Goal: Task Accomplishment & Management: Use online tool/utility

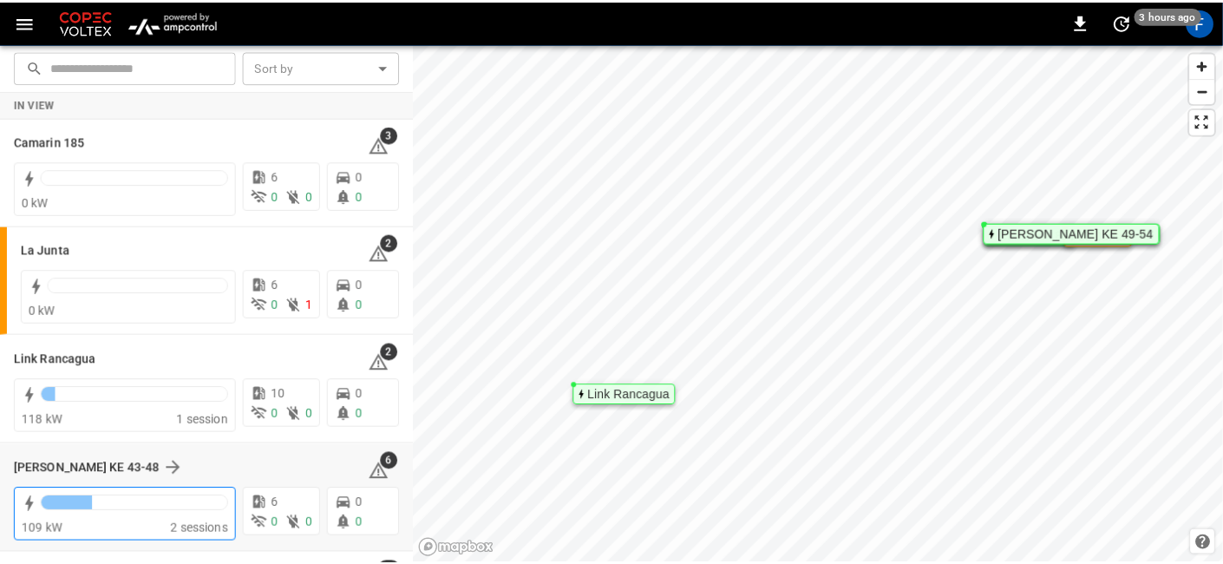
scroll to position [99, 0]
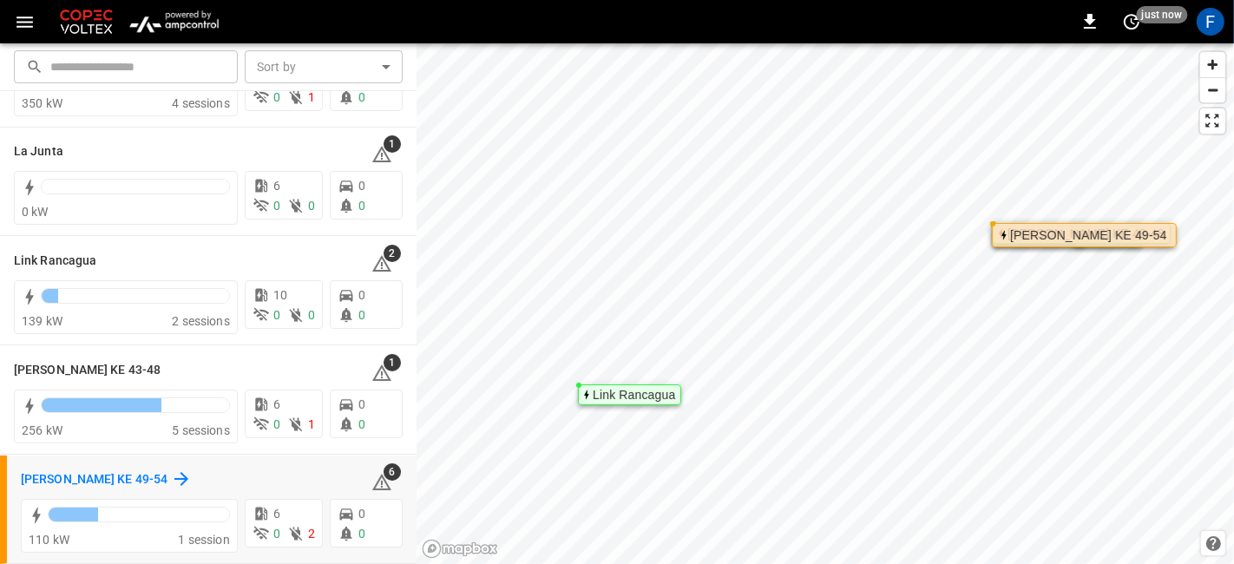
click at [62, 481] on h6 "[PERSON_NAME] KE 49-54" at bounding box center [94, 479] width 147 height 19
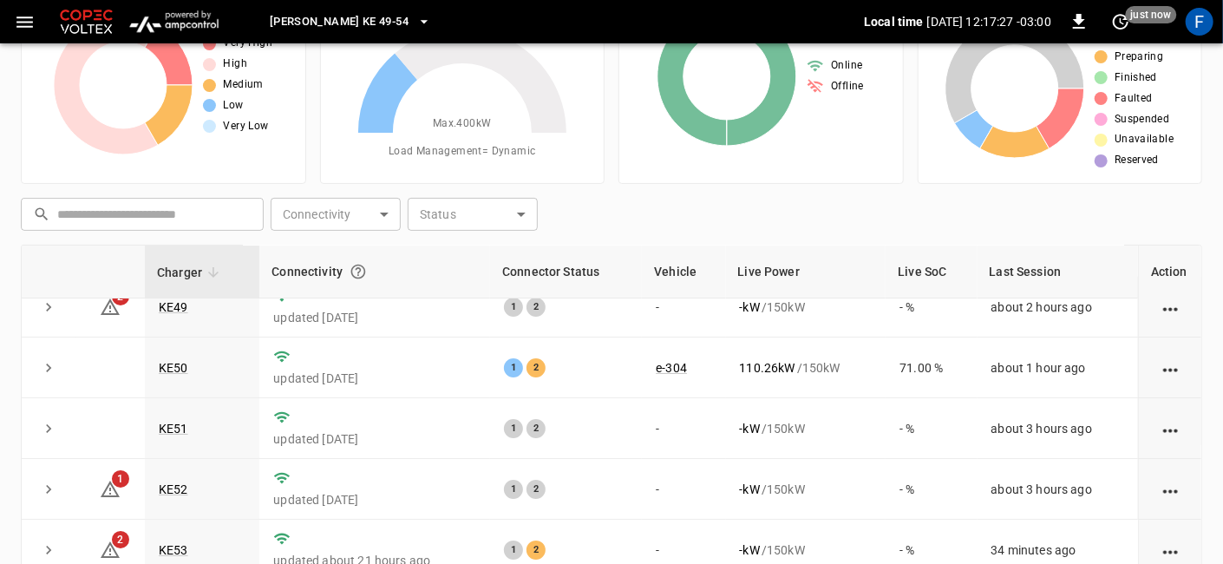
scroll to position [243, 0]
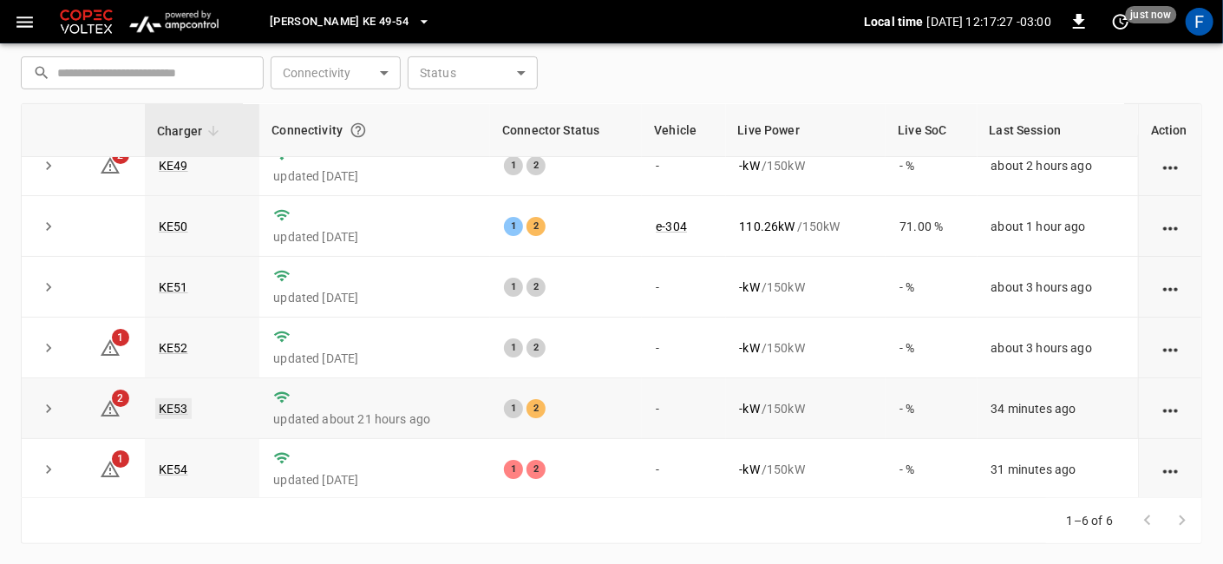
click at [186, 408] on link "KE53" at bounding box center [173, 408] width 36 height 21
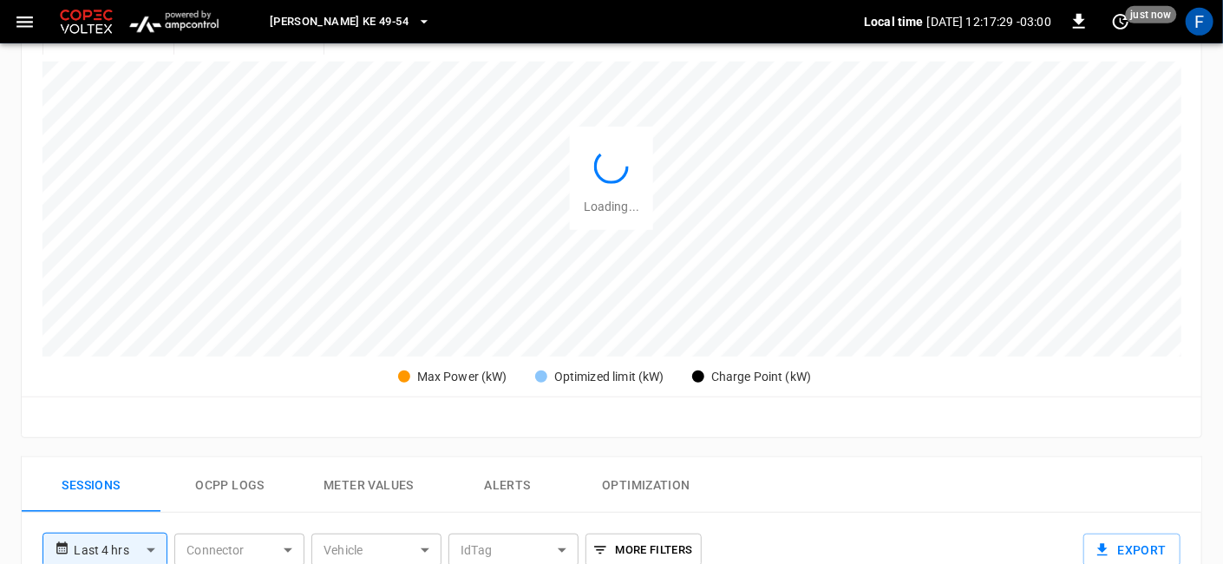
scroll to position [674, 0]
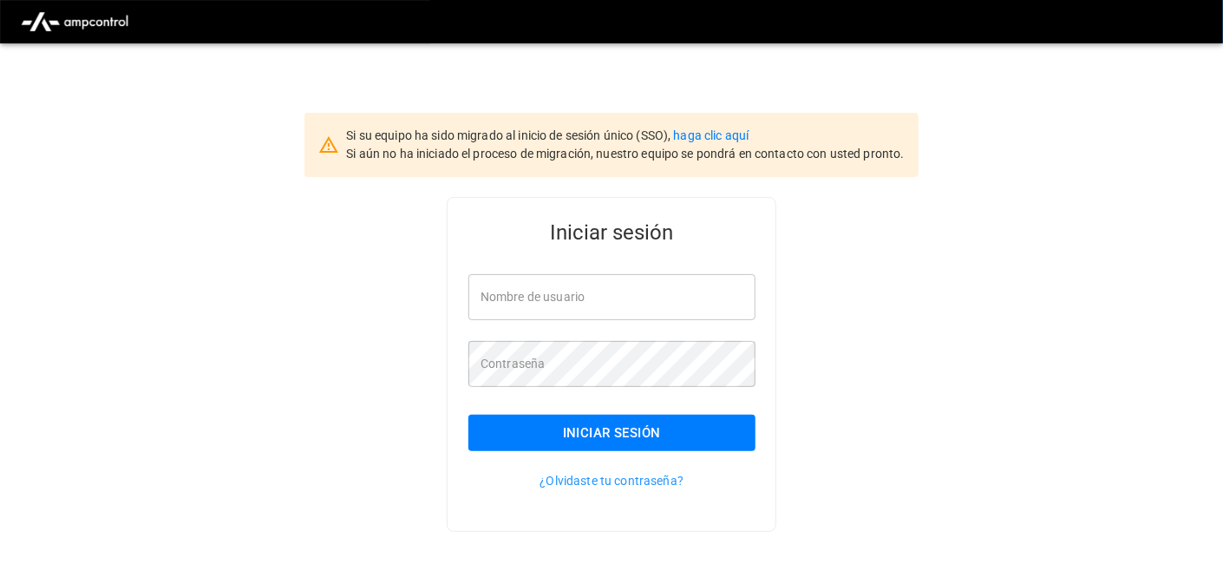
type input "**********"
click at [611, 437] on button "Iniciar sesión" at bounding box center [611, 433] width 287 height 36
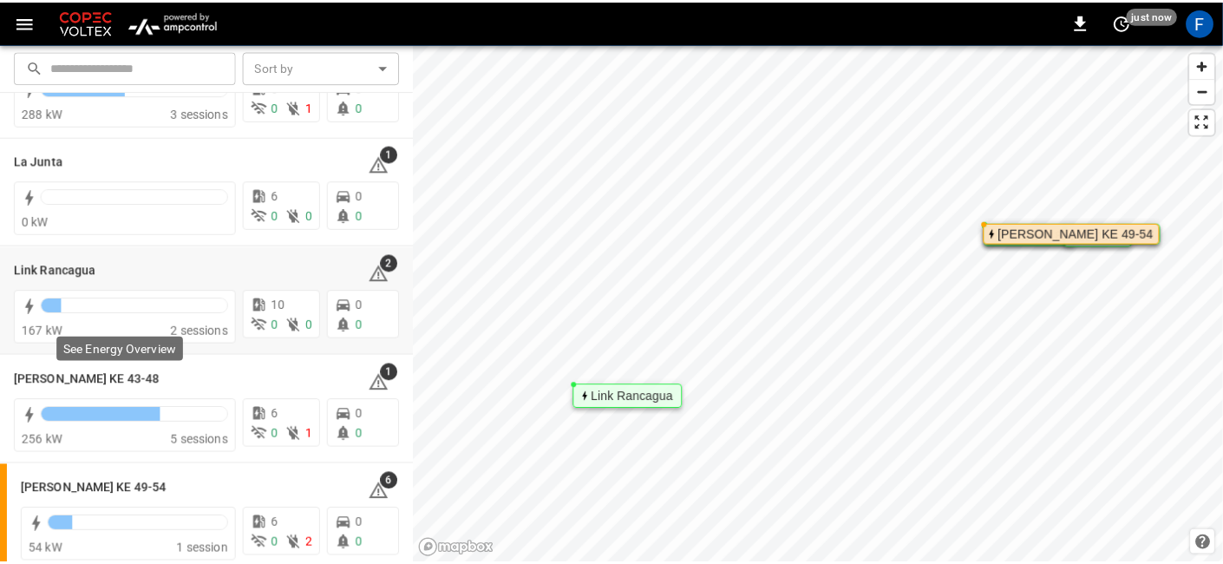
scroll to position [99, 0]
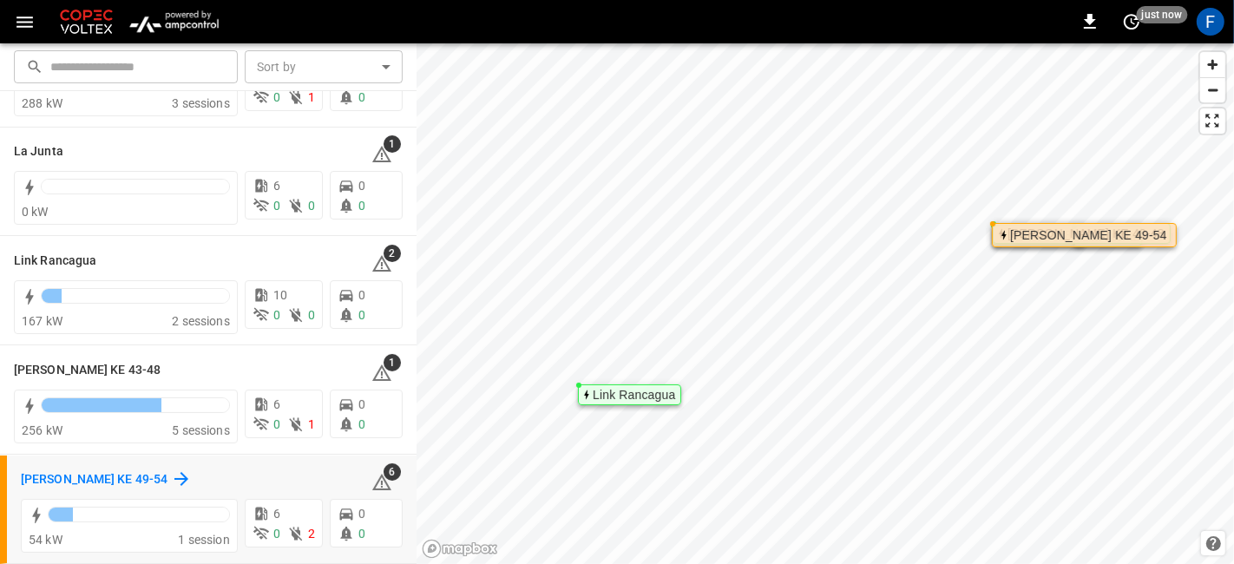
click at [94, 479] on h6 "[PERSON_NAME] KE 49-54" at bounding box center [94, 479] width 147 height 19
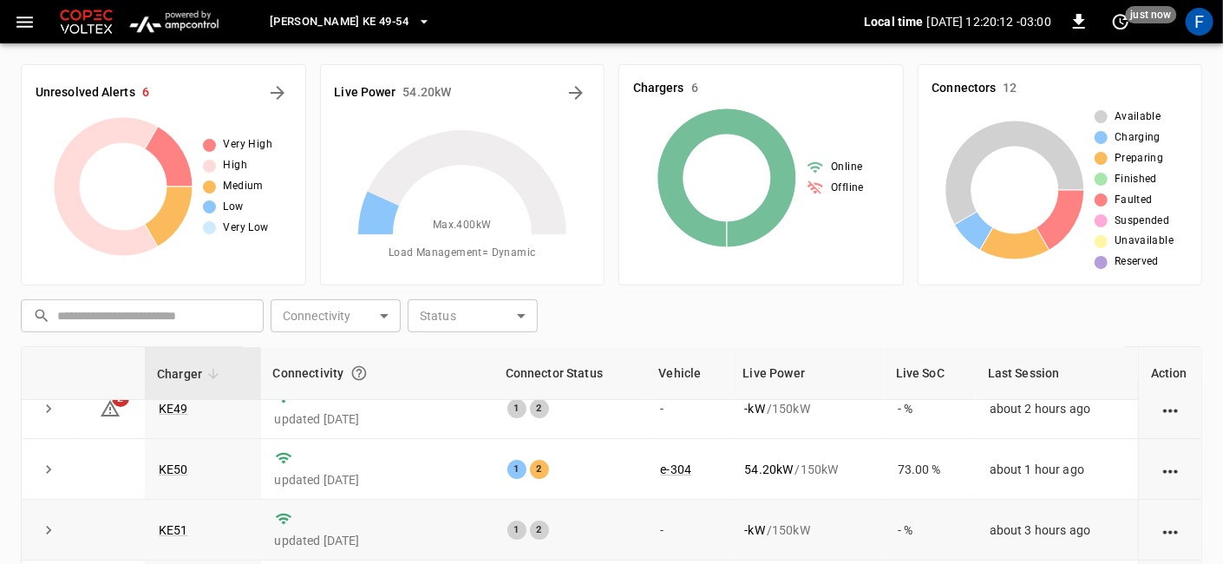
scroll to position [243, 0]
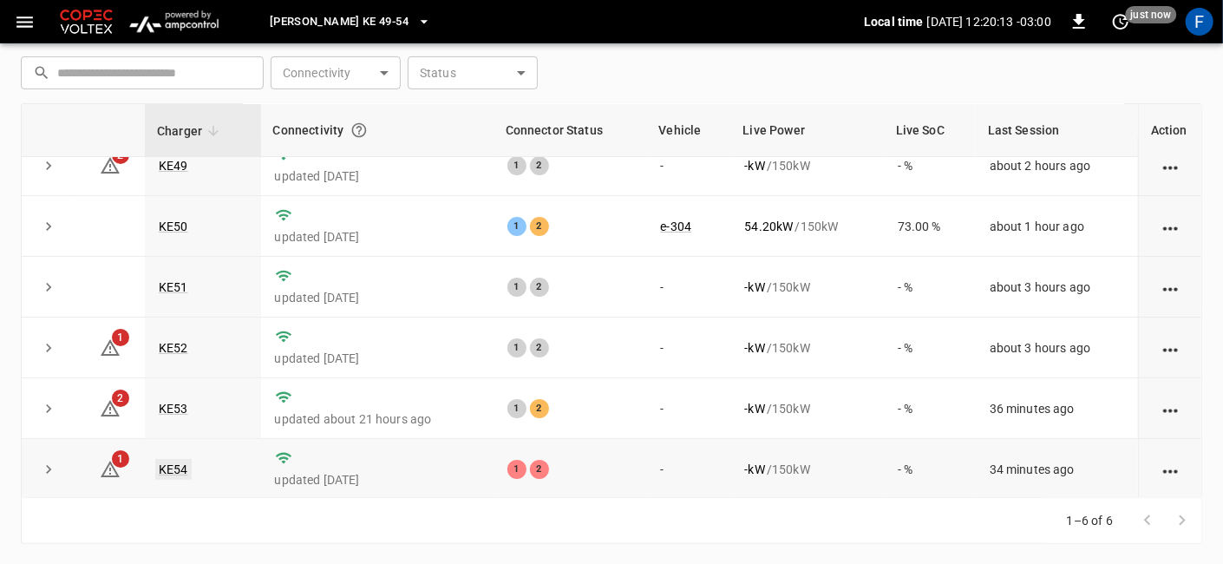
click at [172, 471] on link "KE54" at bounding box center [173, 469] width 36 height 21
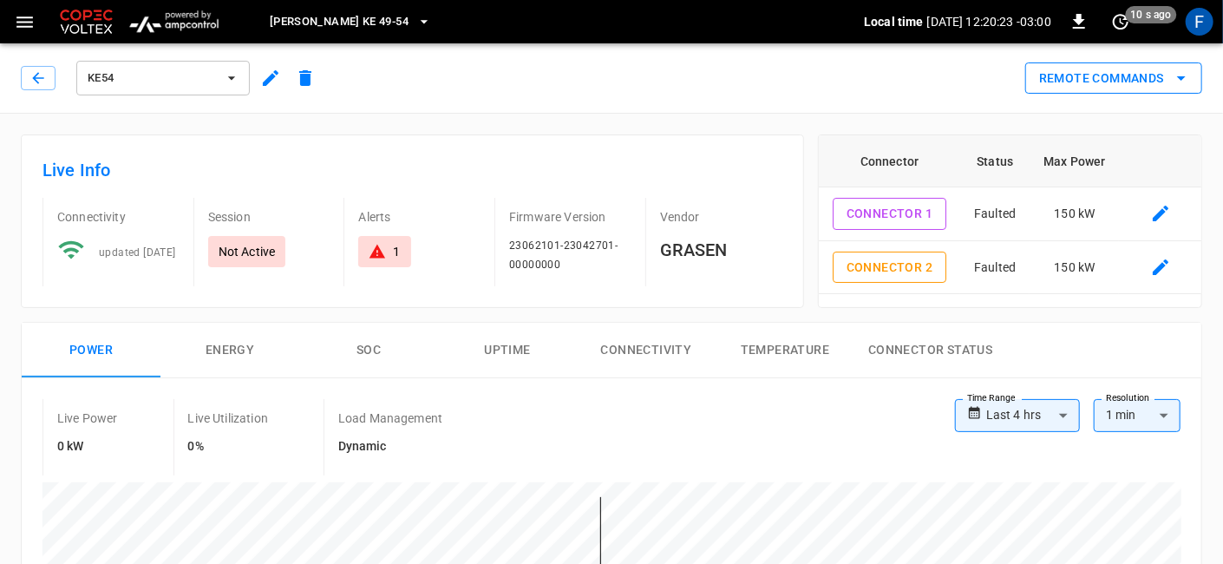
click at [1088, 80] on button "Remote Commands" at bounding box center [1113, 78] width 177 height 32
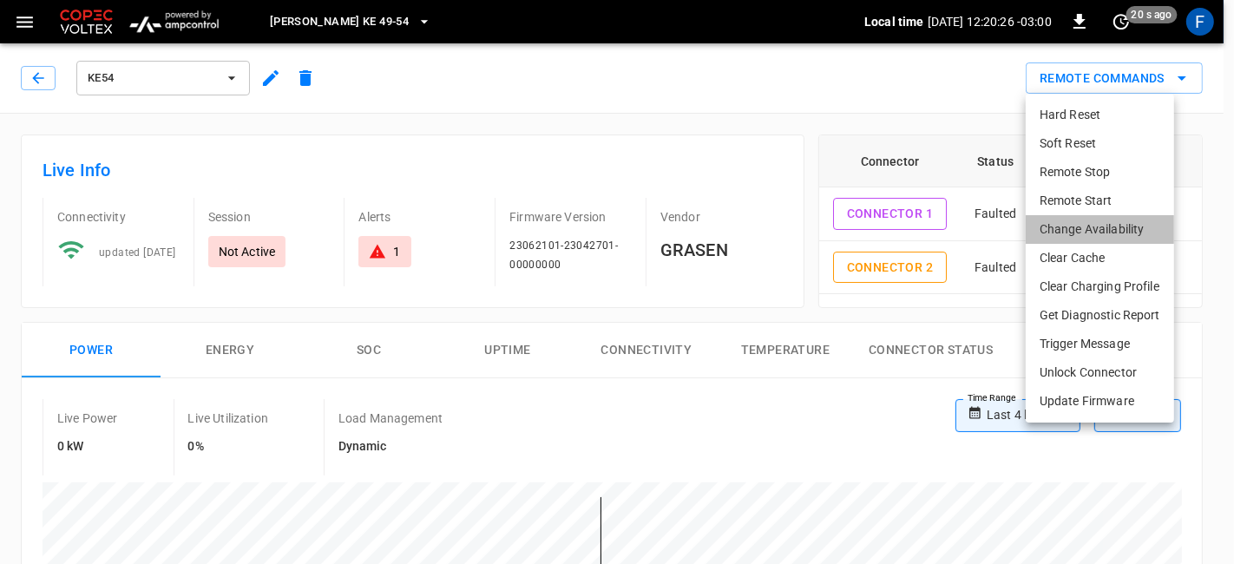
click at [1125, 227] on li "Change Availability" at bounding box center [1099, 229] width 148 height 29
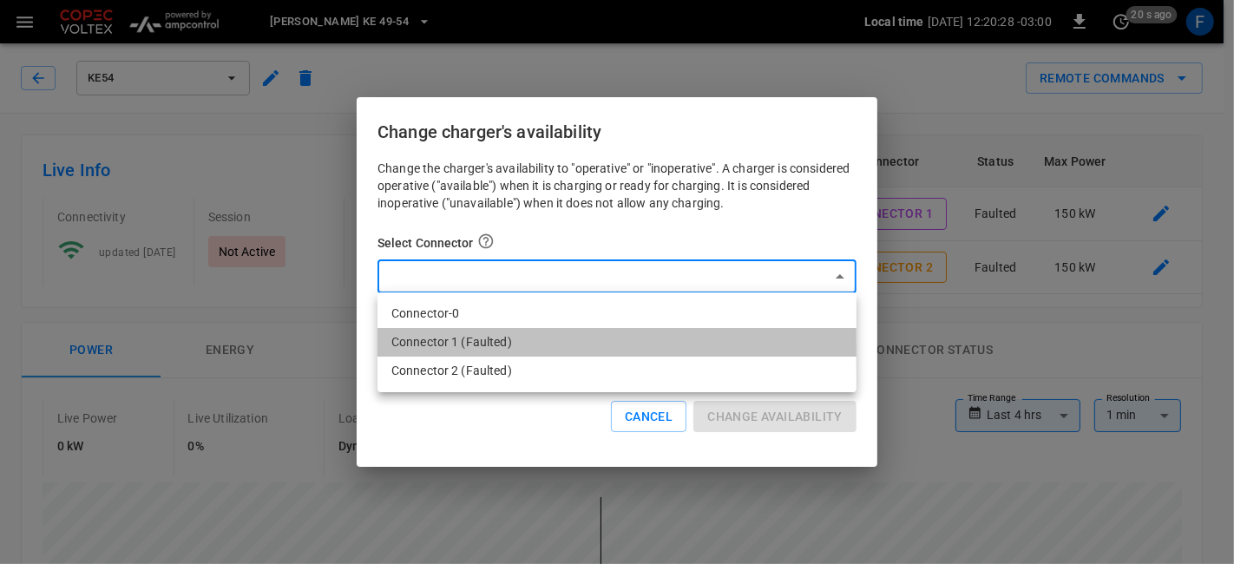
click at [526, 337] on li "Connector 1 (Faulted)" at bounding box center [616, 342] width 479 height 29
type input "**********"
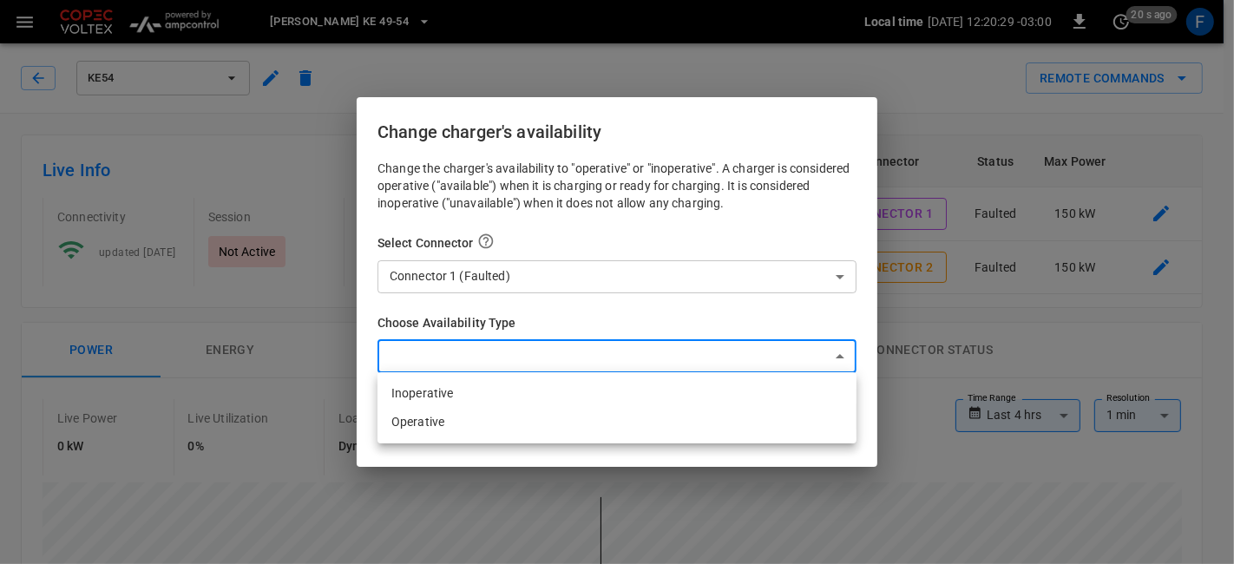
click at [441, 397] on li "Inoperative" at bounding box center [616, 393] width 479 height 29
type input "**********"
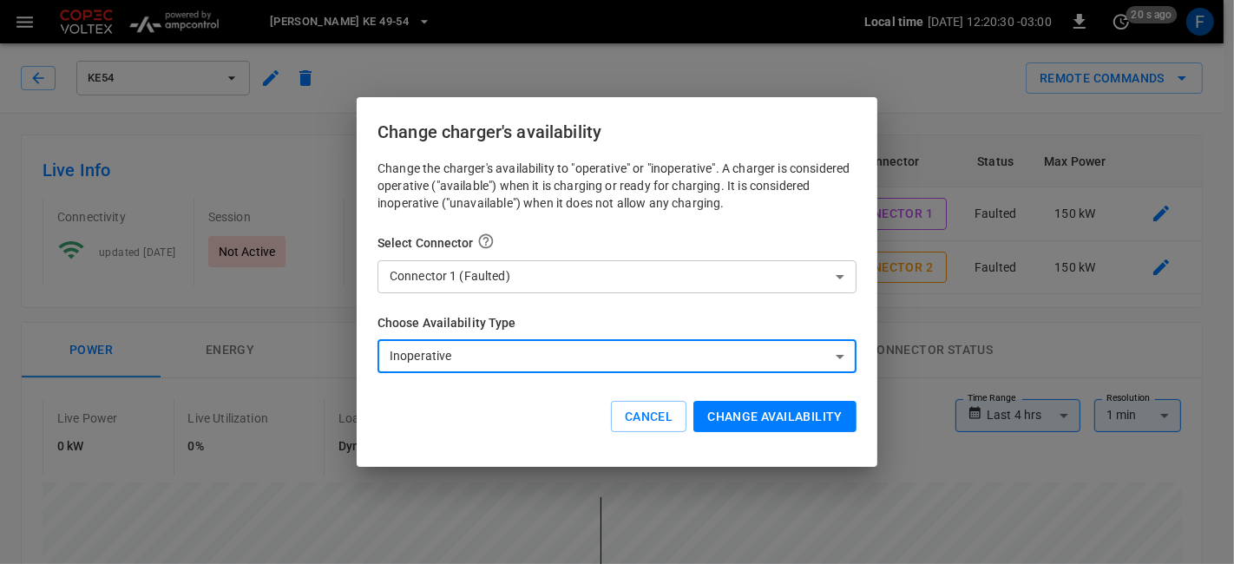
click at [800, 411] on button "Change availability" at bounding box center [774, 417] width 163 height 32
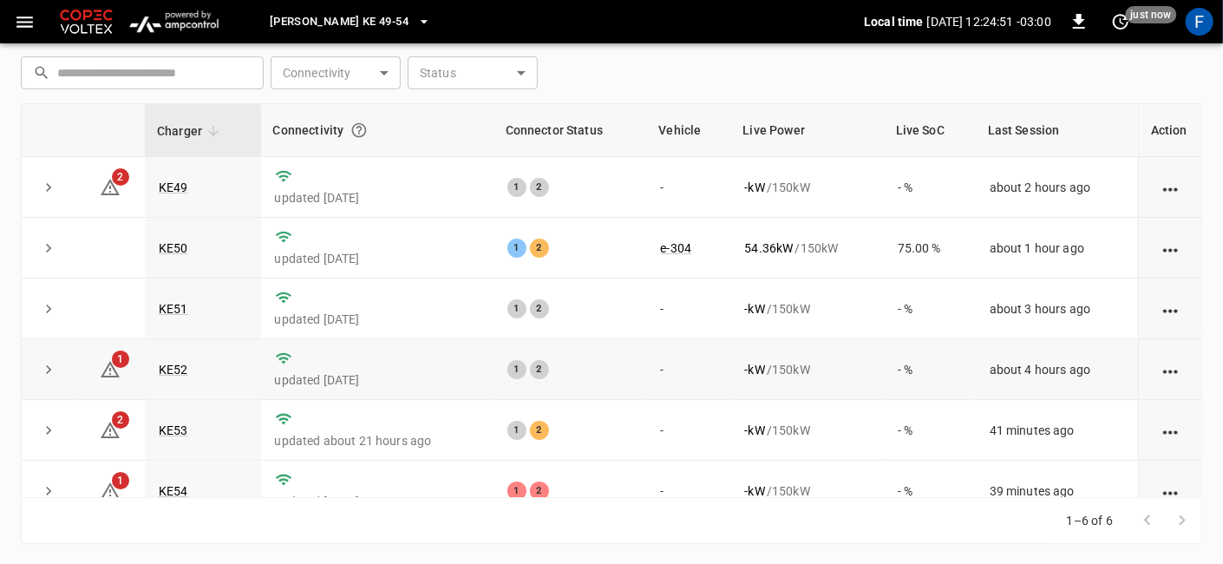
scroll to position [22, 0]
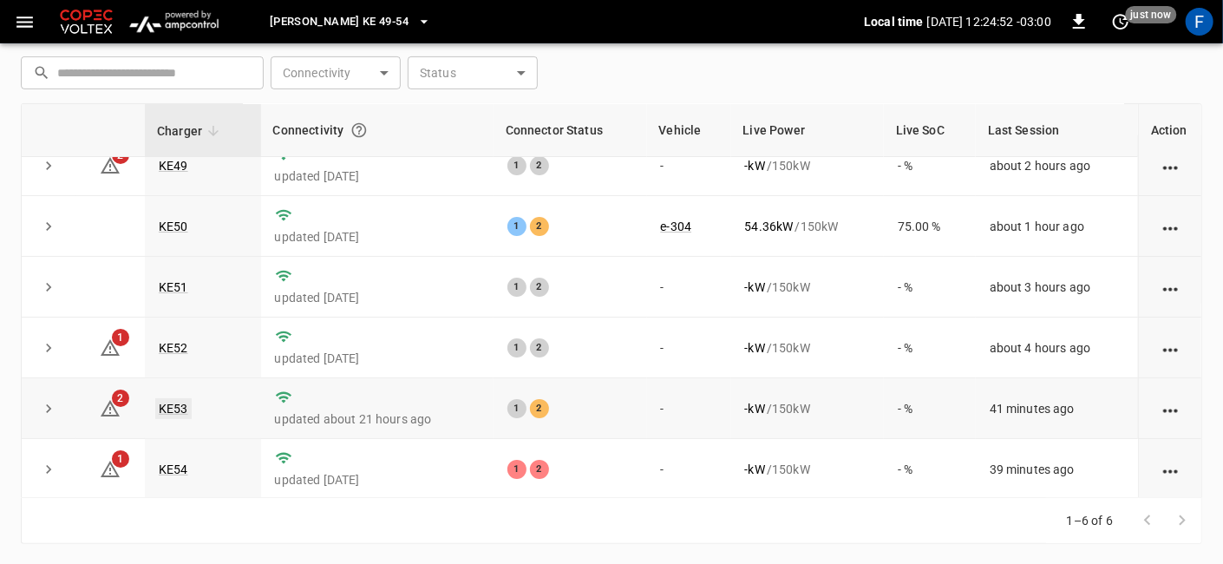
click at [178, 408] on link "KE53" at bounding box center [173, 408] width 36 height 21
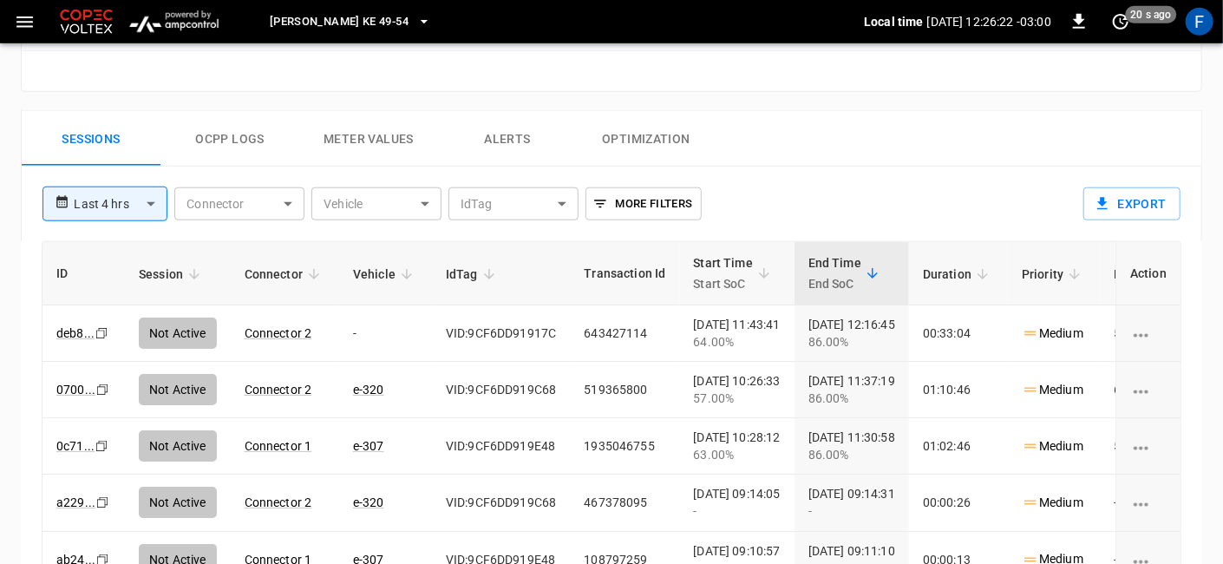
scroll to position [770, 0]
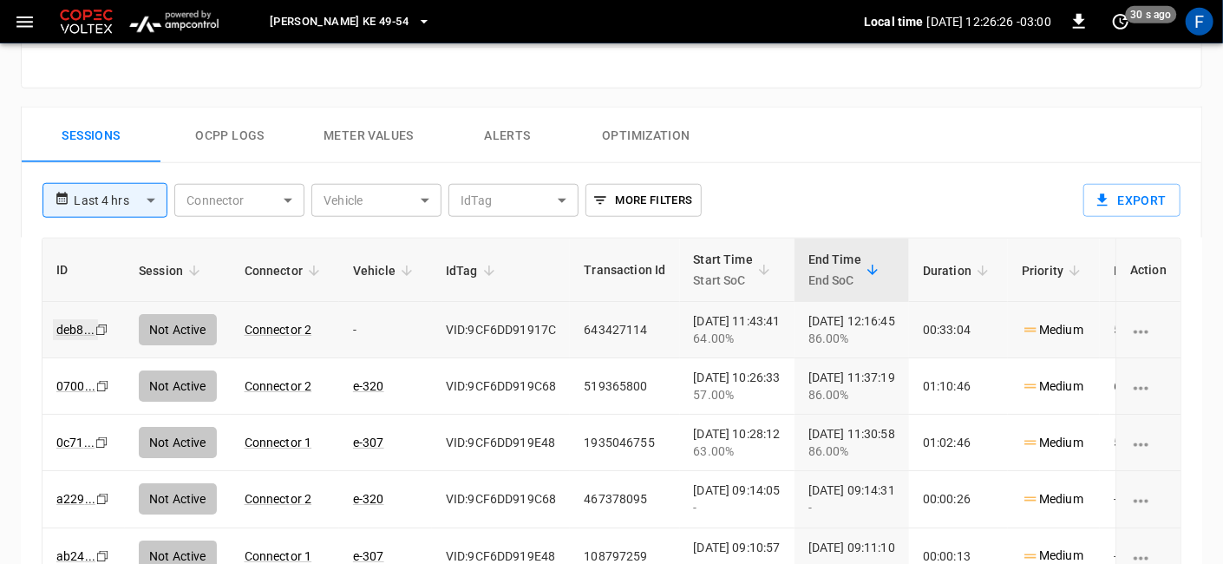
click at [75, 328] on link "deb8 ..." at bounding box center [75, 329] width 45 height 21
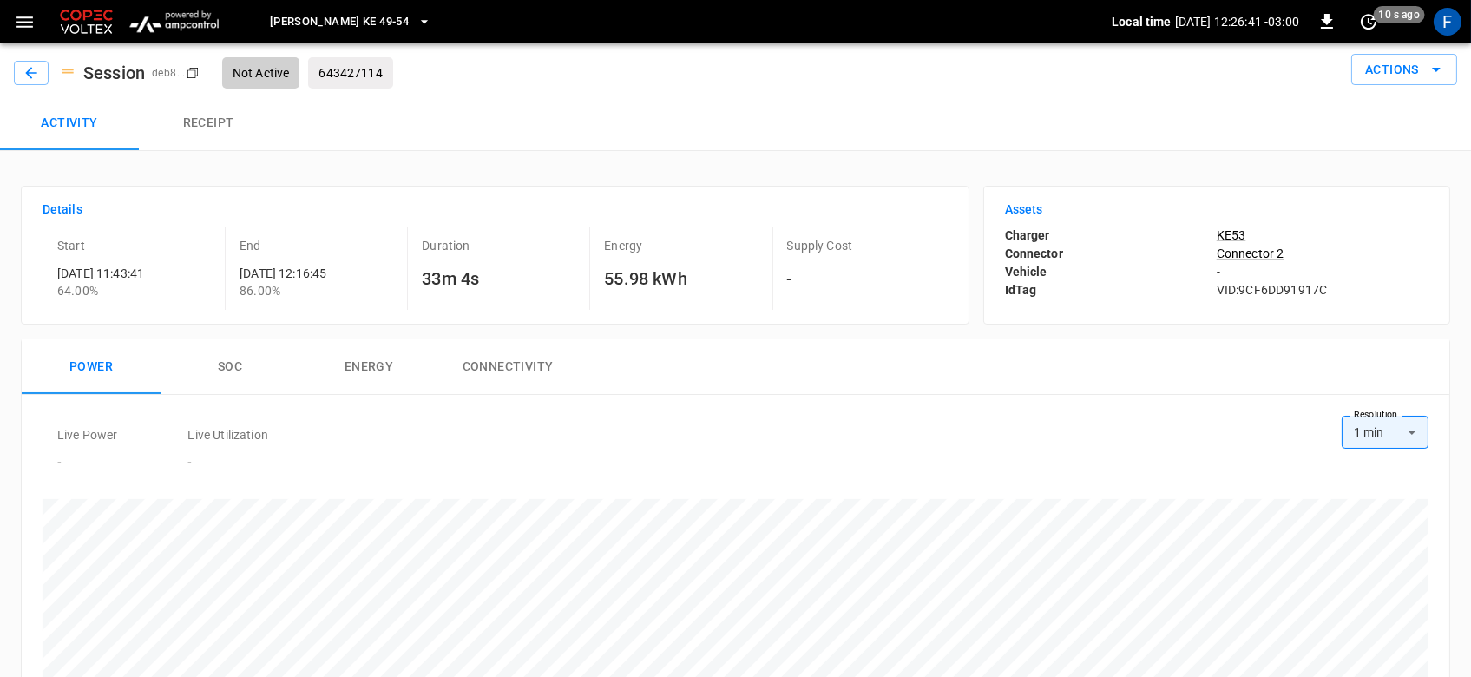
scroll to position [115, 0]
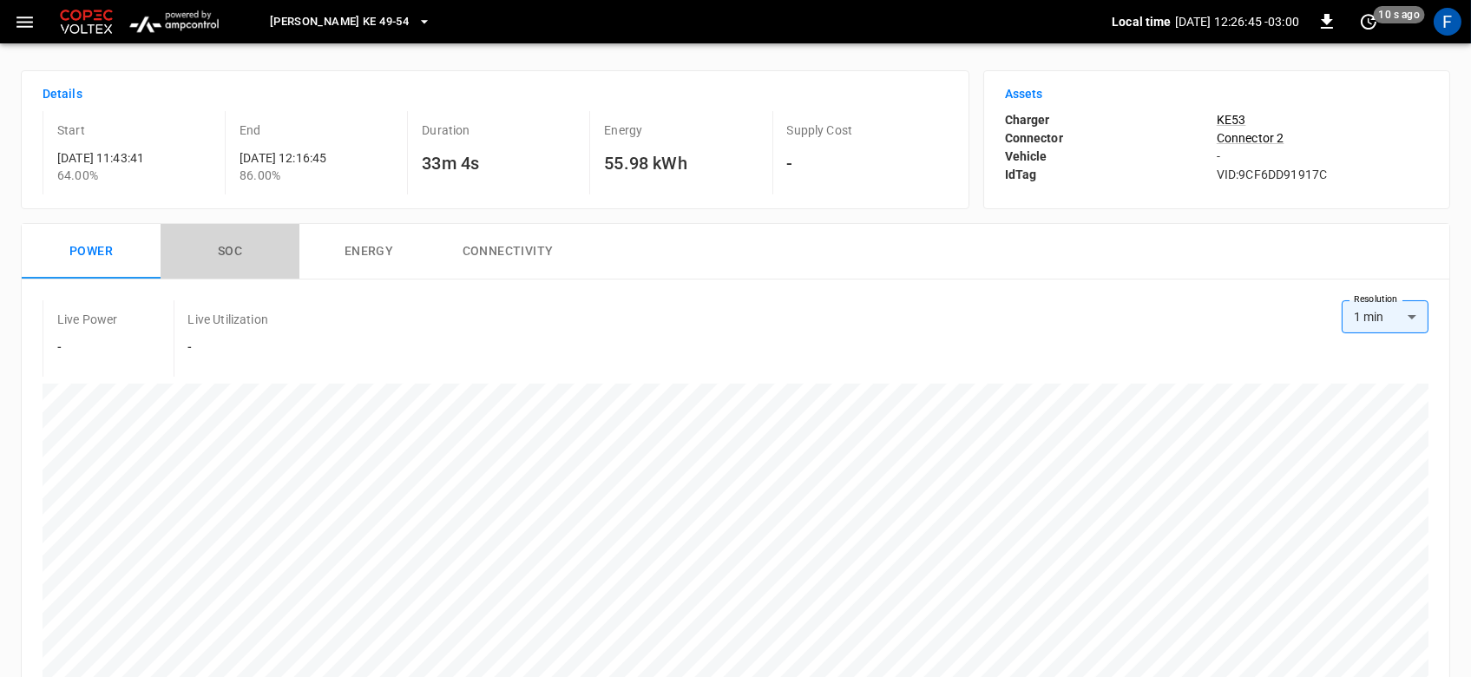
click at [233, 248] on button "SOC" at bounding box center [229, 252] width 139 height 56
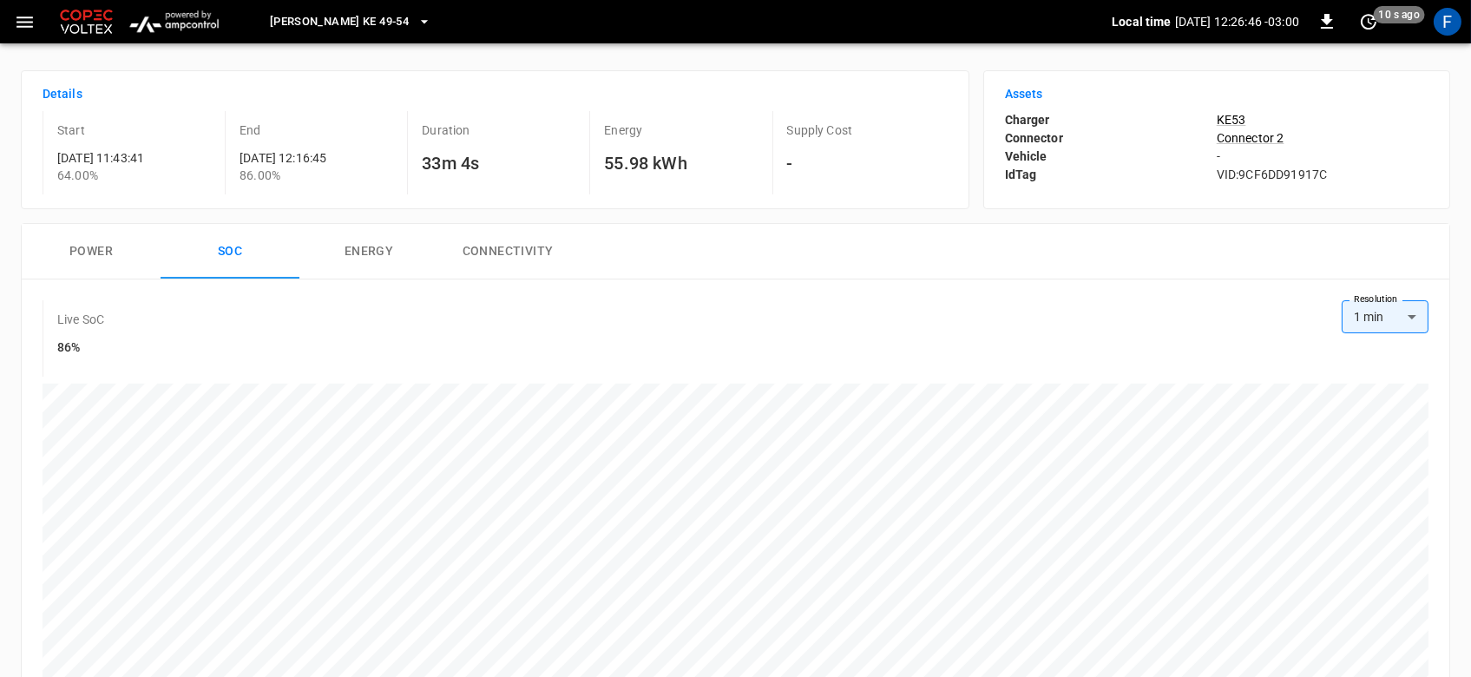
click at [356, 252] on button "Energy" at bounding box center [368, 252] width 139 height 56
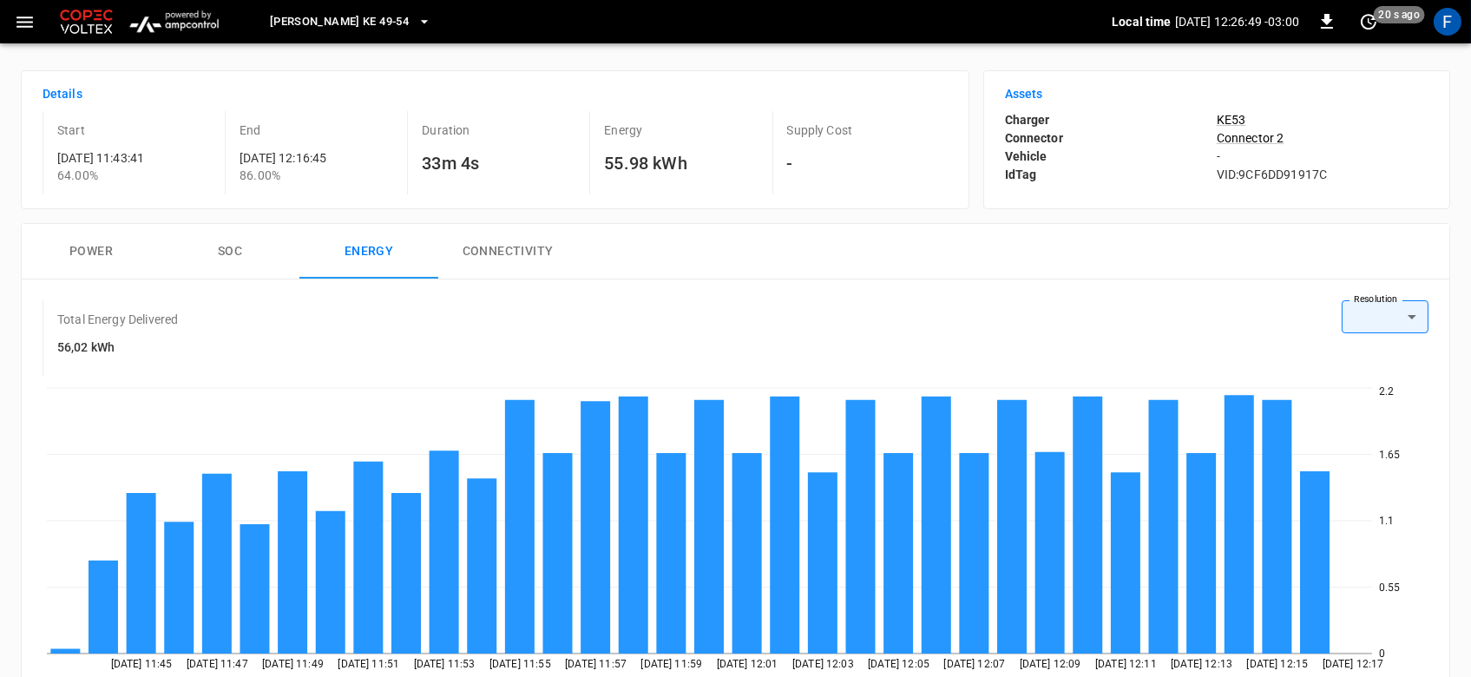
click at [499, 257] on button "Connectivity" at bounding box center [507, 252] width 139 height 56
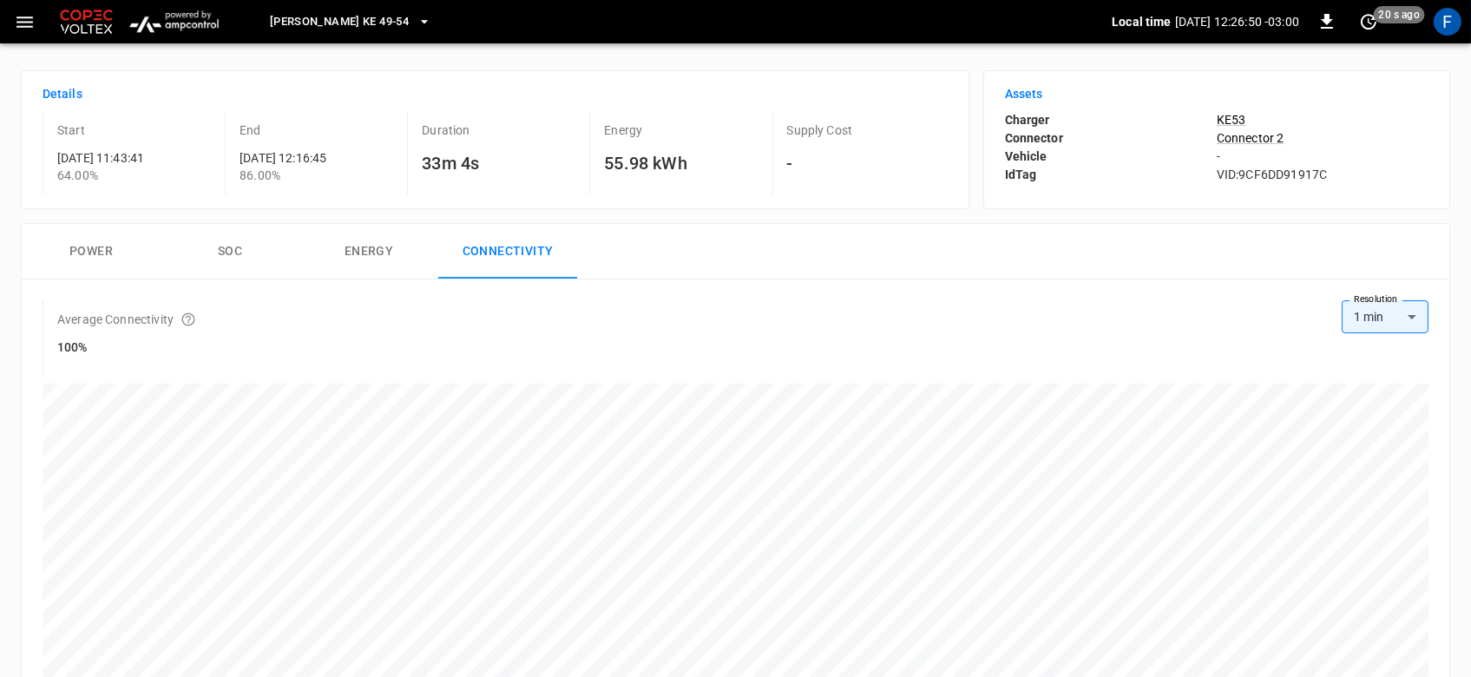
click at [97, 246] on button "Power" at bounding box center [91, 252] width 139 height 56
